Goal: Information Seeking & Learning: Learn about a topic

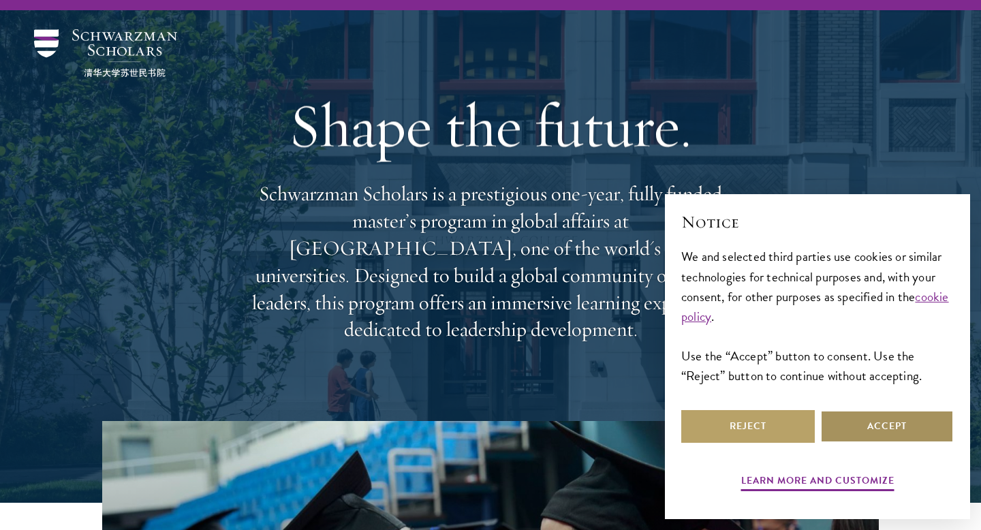
click at [893, 433] on button "Accept" at bounding box center [887, 426] width 134 height 33
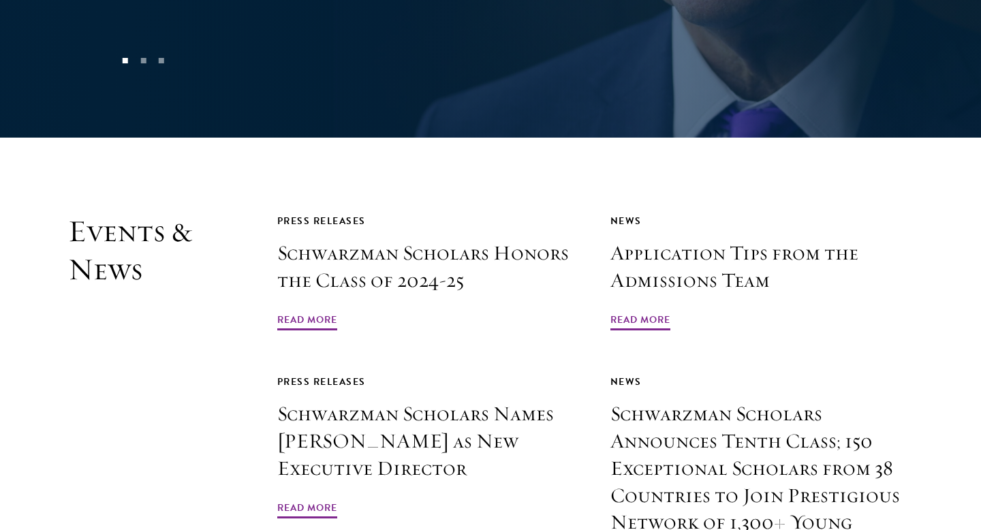
scroll to position [3188, 0]
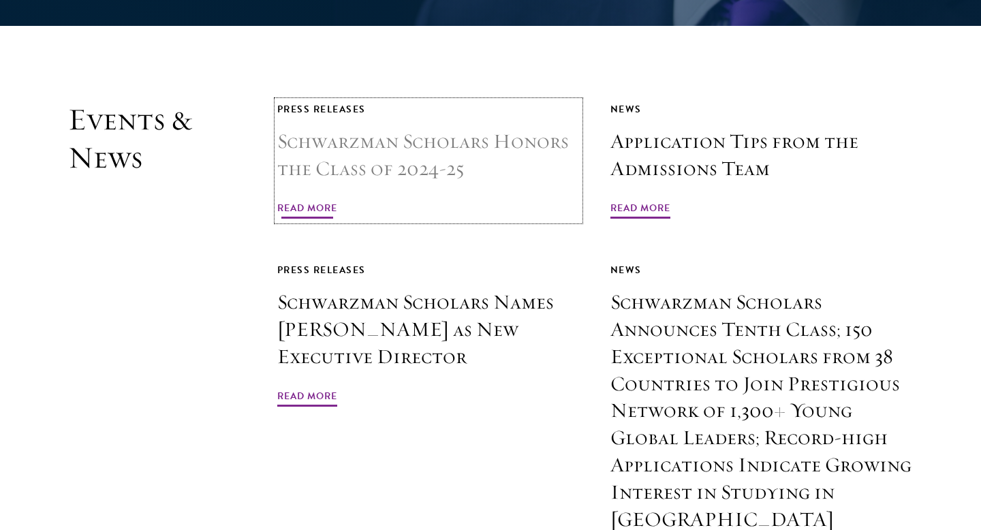
click at [297, 200] on span "Read More" at bounding box center [307, 210] width 60 height 21
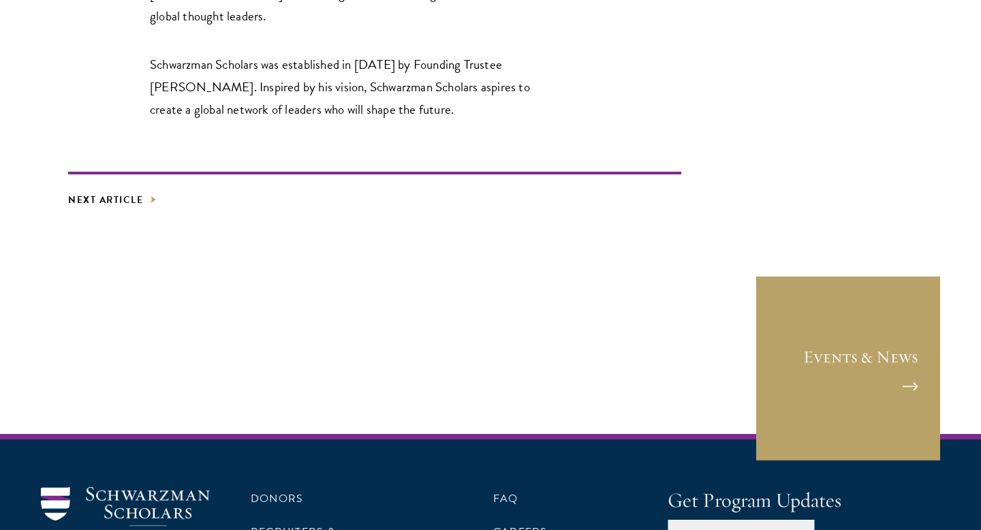
scroll to position [2677, 0]
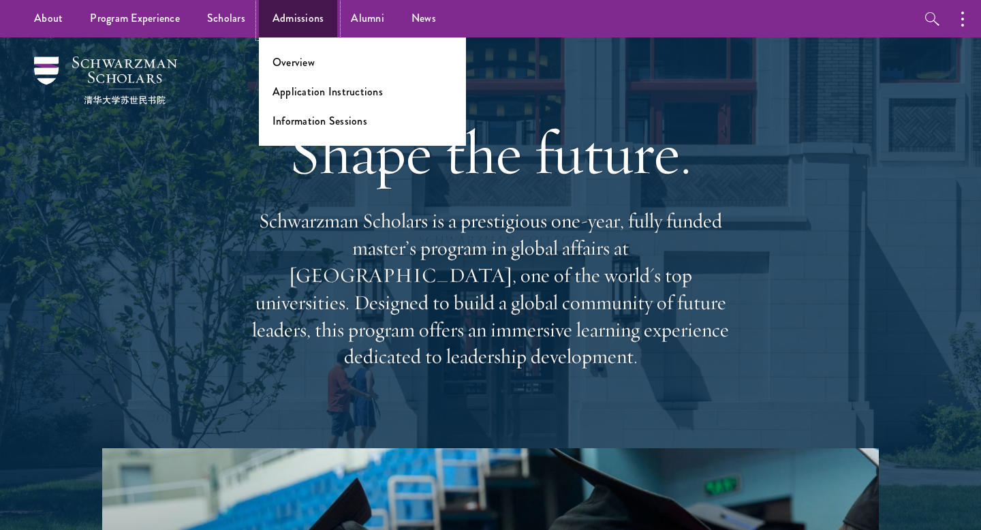
click at [300, 24] on link "Admissions" at bounding box center [298, 18] width 79 height 37
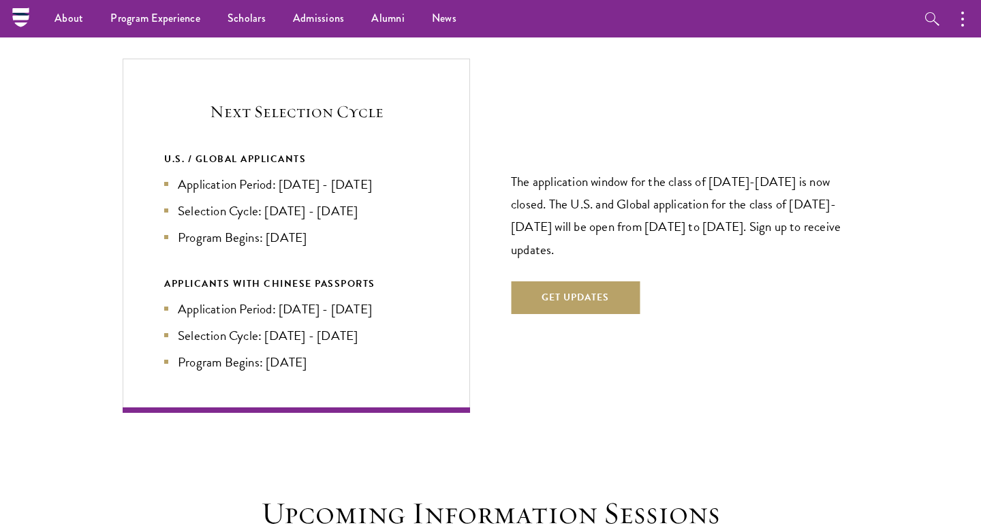
scroll to position [2842, 0]
